Goal: Navigation & Orientation: Understand site structure

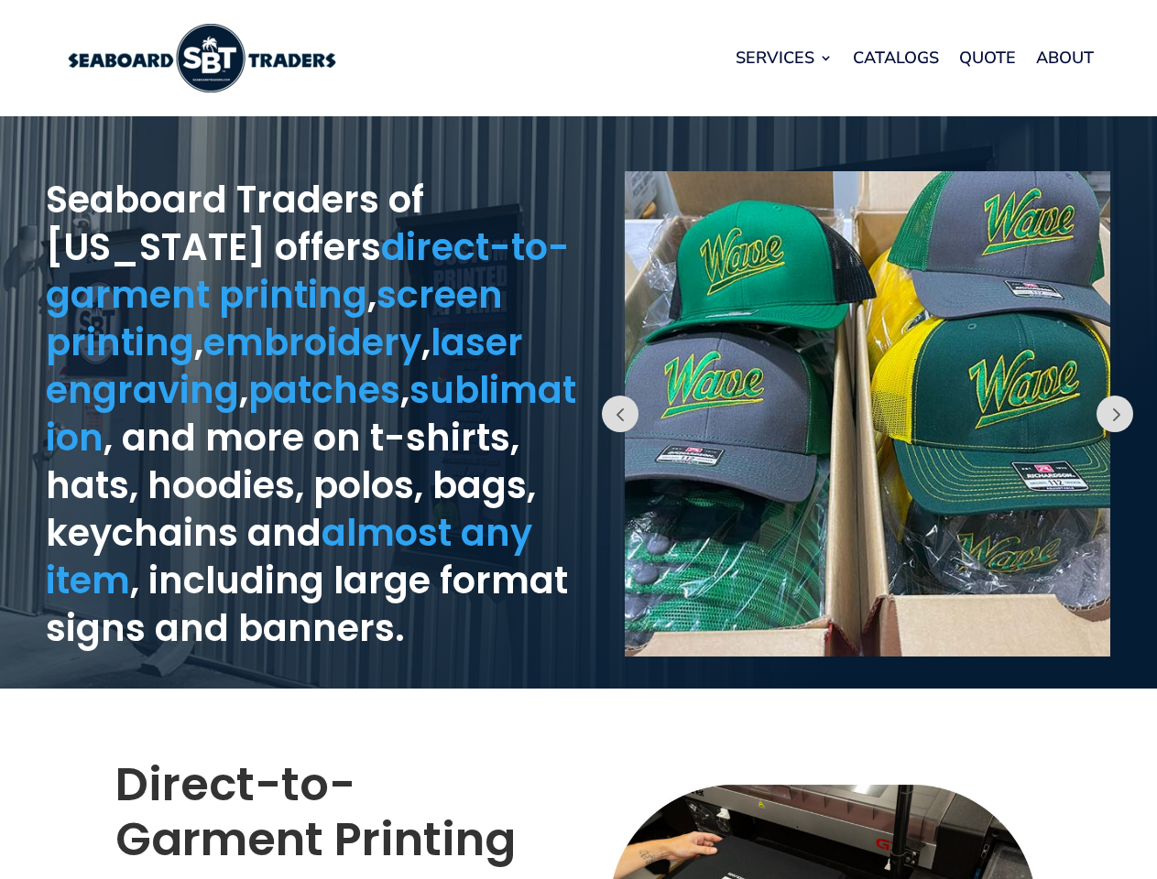
click at [579, 440] on div "Prev" at bounding box center [868, 402] width 579 height 554
click at [783, 58] on link "Services" at bounding box center [784, 58] width 97 height 70
click at [620, 414] on button "Prev" at bounding box center [620, 414] width 37 height 37
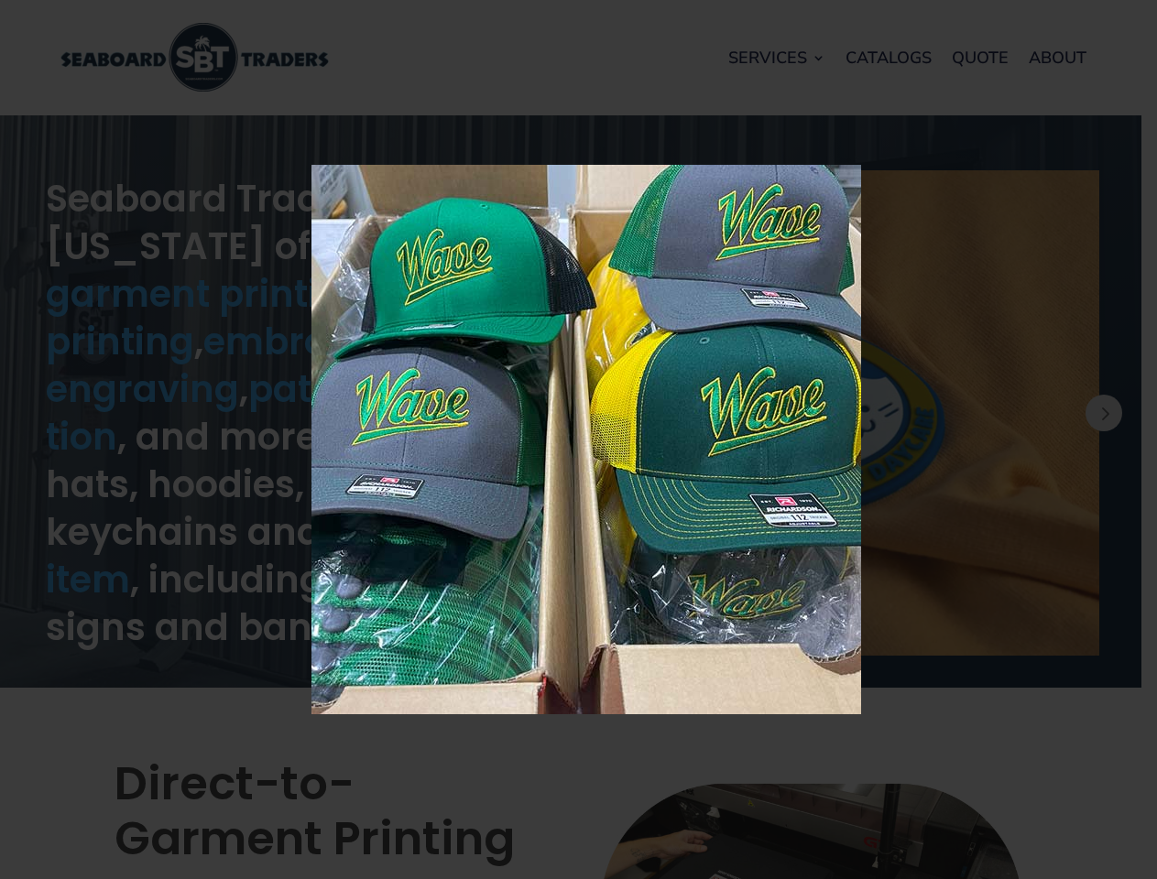
click at [734, 414] on img at bounding box center [586, 440] width 550 height 550
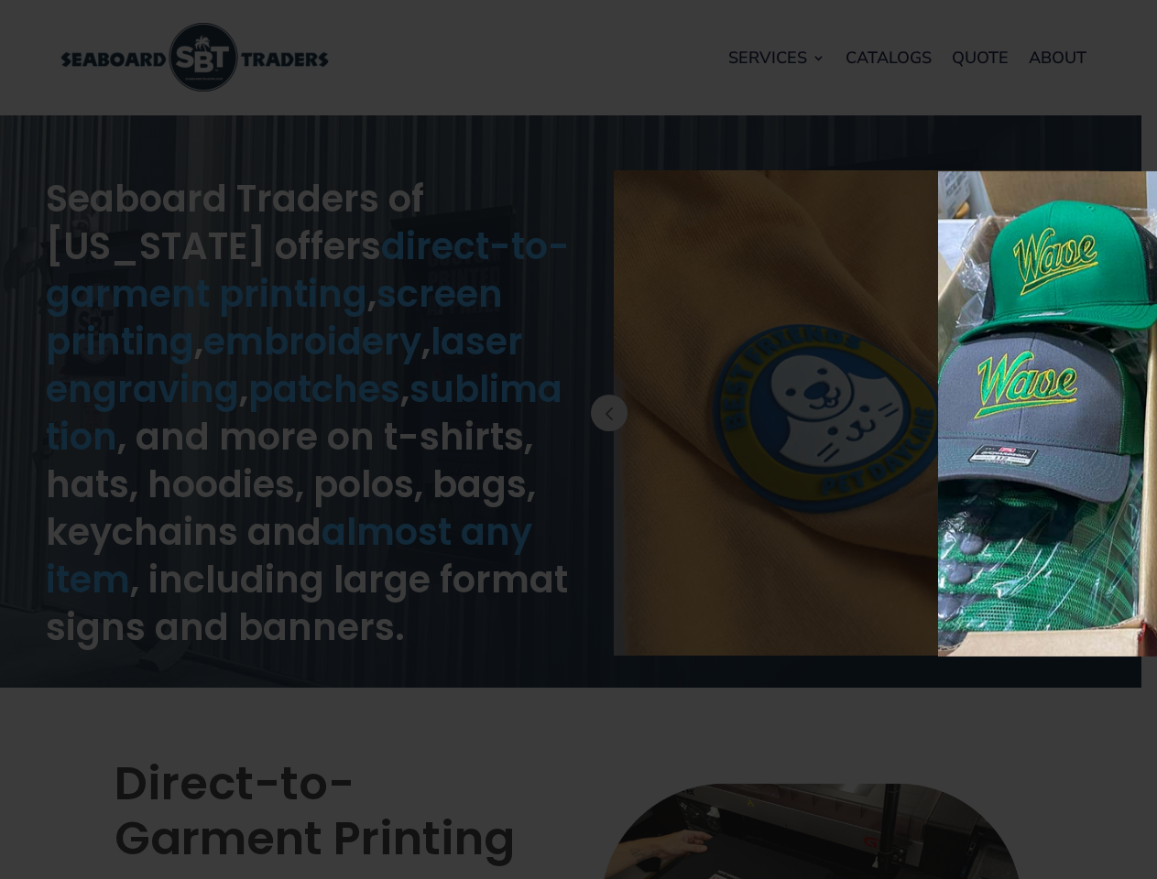
click at [1075, 414] on div "× Loading..." at bounding box center [578, 439] width 1157 height 879
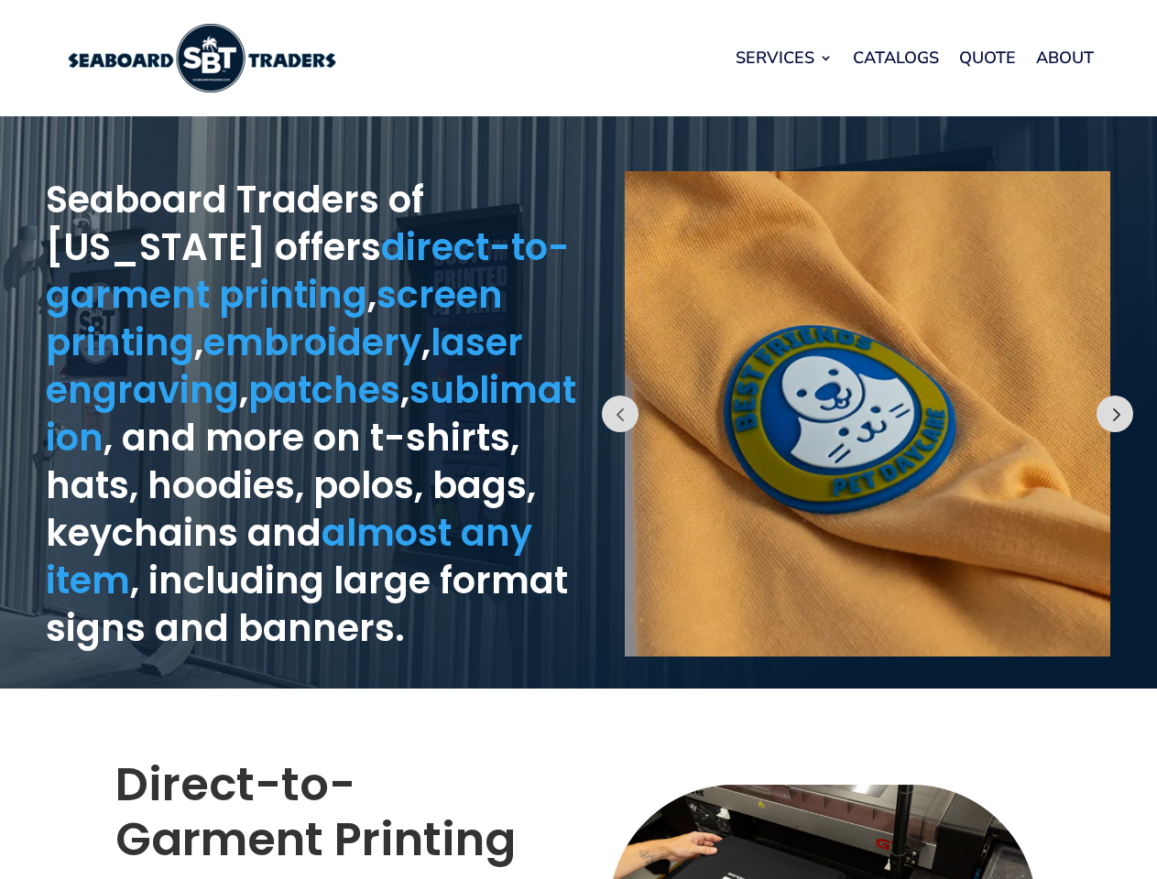
click at [1115, 414] on button "Prev" at bounding box center [1114, 414] width 37 height 37
